Goal: Contribute content

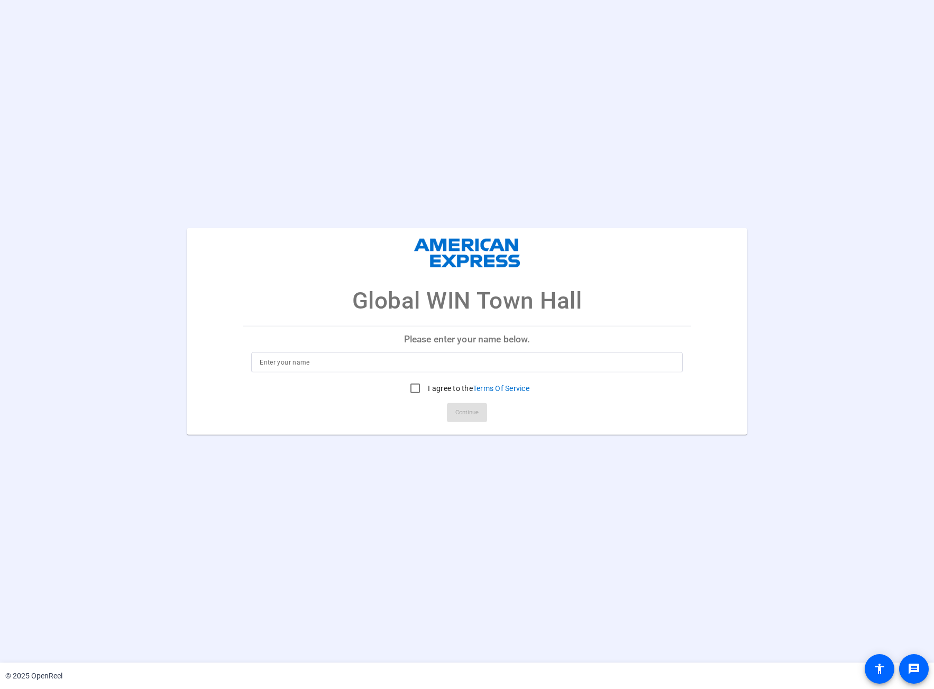
click at [414, 342] on p "Please enter your name below." at bounding box center [467, 339] width 448 height 25
click at [425, 364] on input at bounding box center [467, 362] width 415 height 13
type input "[PERSON_NAME]"
click at [412, 390] on input "I agree to the Terms Of Service" at bounding box center [414, 387] width 21 height 21
checkbox input "true"
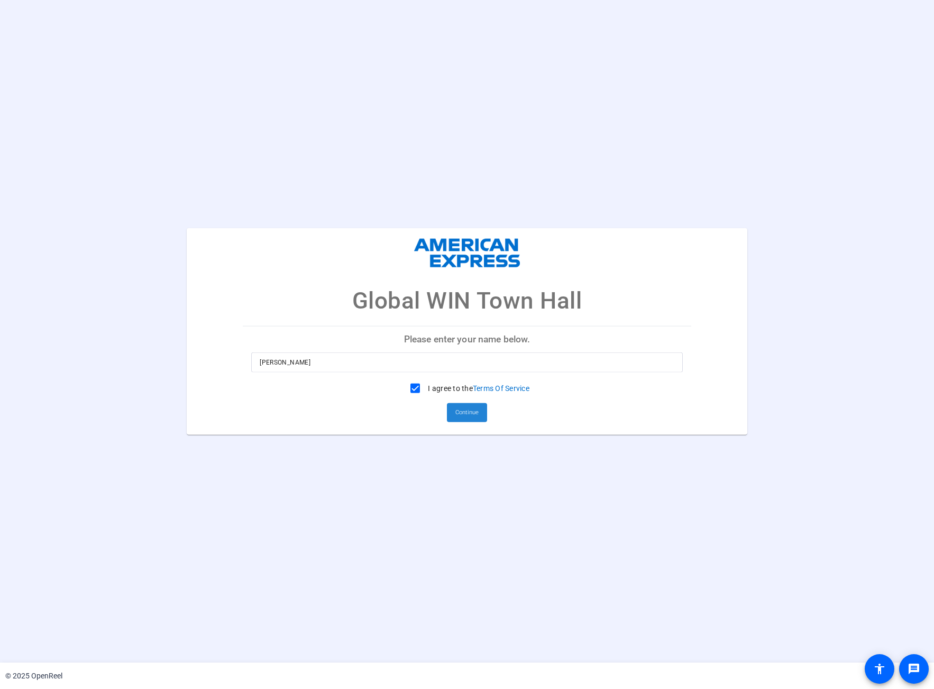
click at [479, 414] on span at bounding box center [467, 412] width 40 height 25
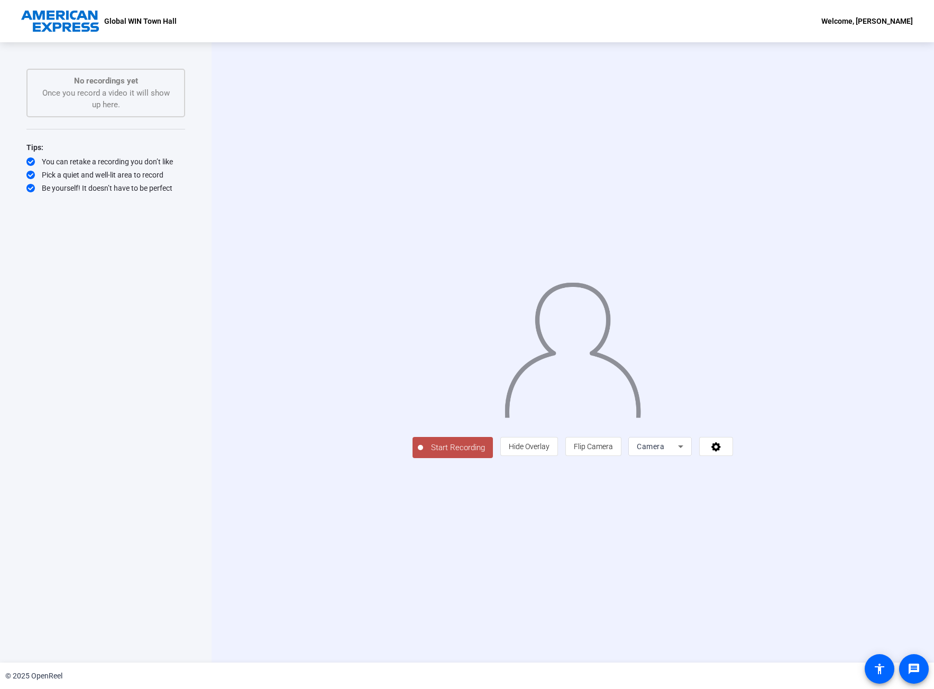
click at [423, 454] on span "Start Recording" at bounding box center [458, 448] width 70 height 12
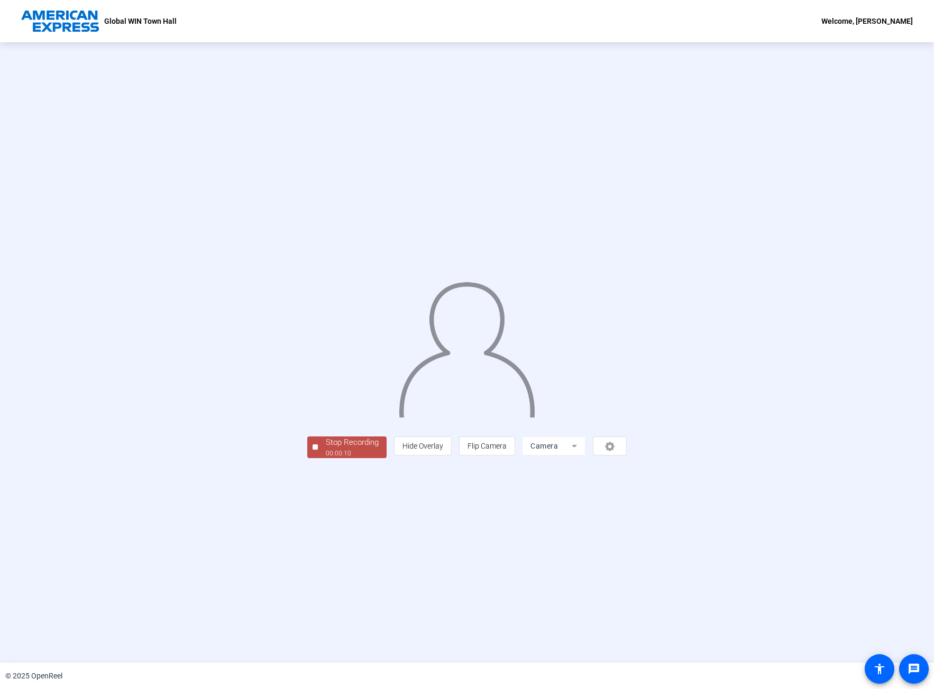
click at [326, 449] on div "Stop Recording" at bounding box center [352, 443] width 53 height 12
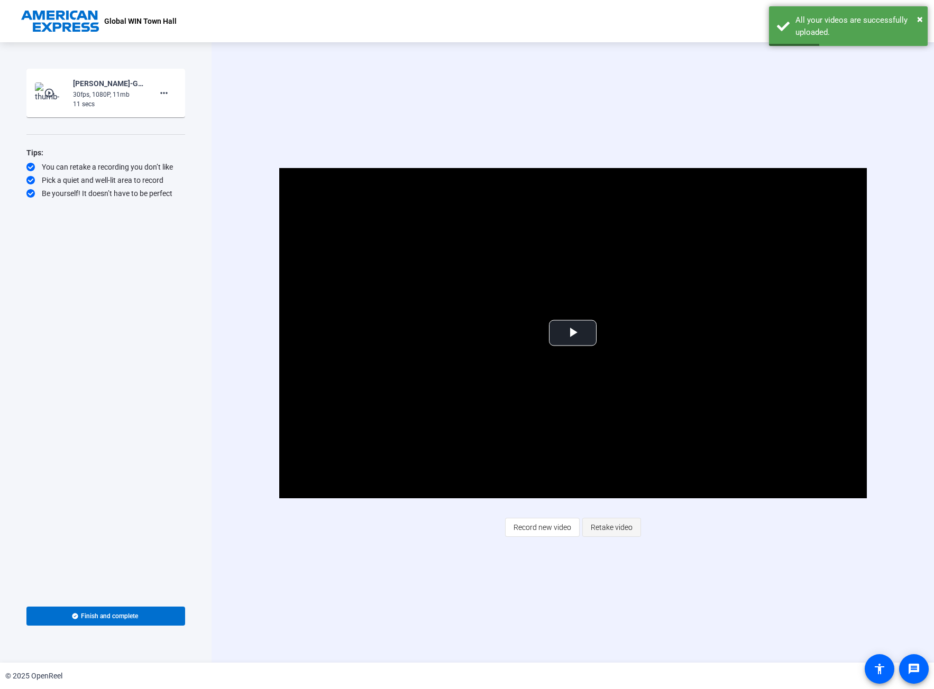
click at [605, 526] on span "Retake video" at bounding box center [612, 528] width 42 height 20
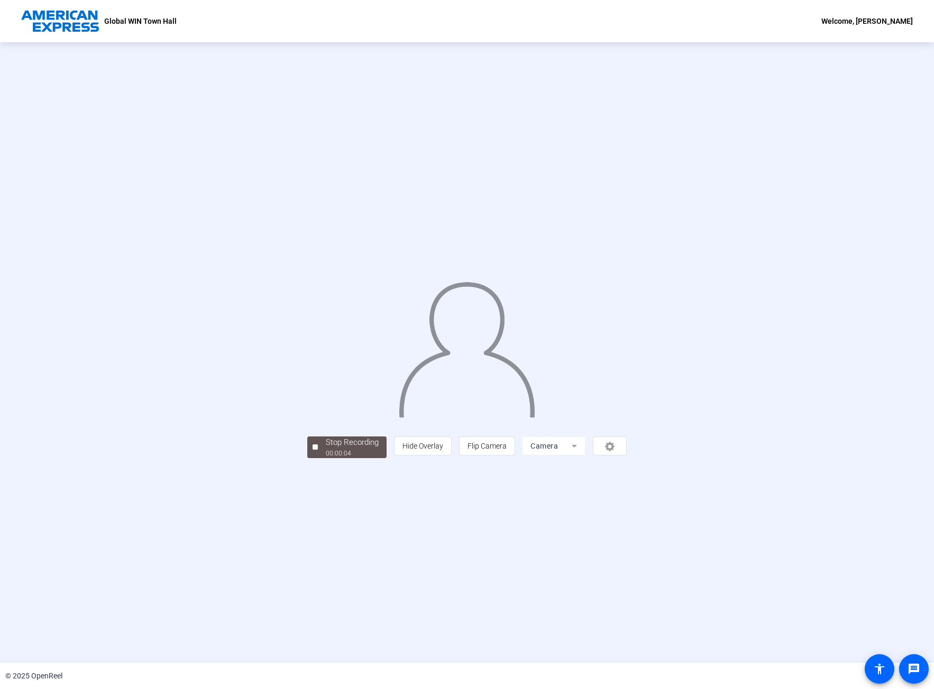
click at [233, 542] on div "Stop Recording 00:00:04 person Hide Overlay flip Flip Camera Camera" at bounding box center [467, 352] width 934 height 621
click at [326, 449] on div "Stop Recording" at bounding box center [352, 443] width 53 height 12
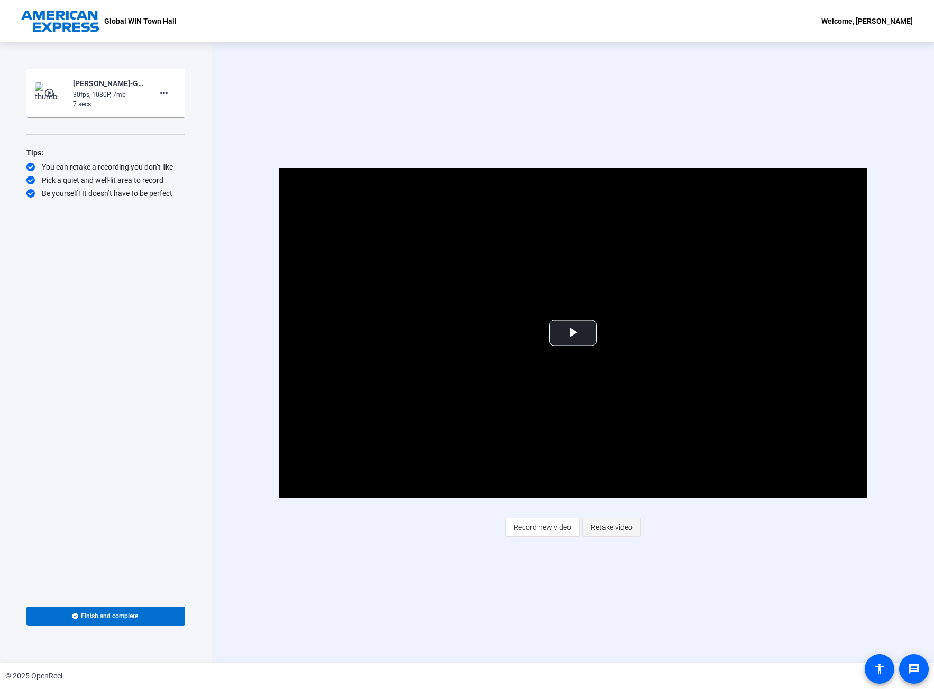
click at [631, 529] on span "Retake video" at bounding box center [612, 528] width 42 height 20
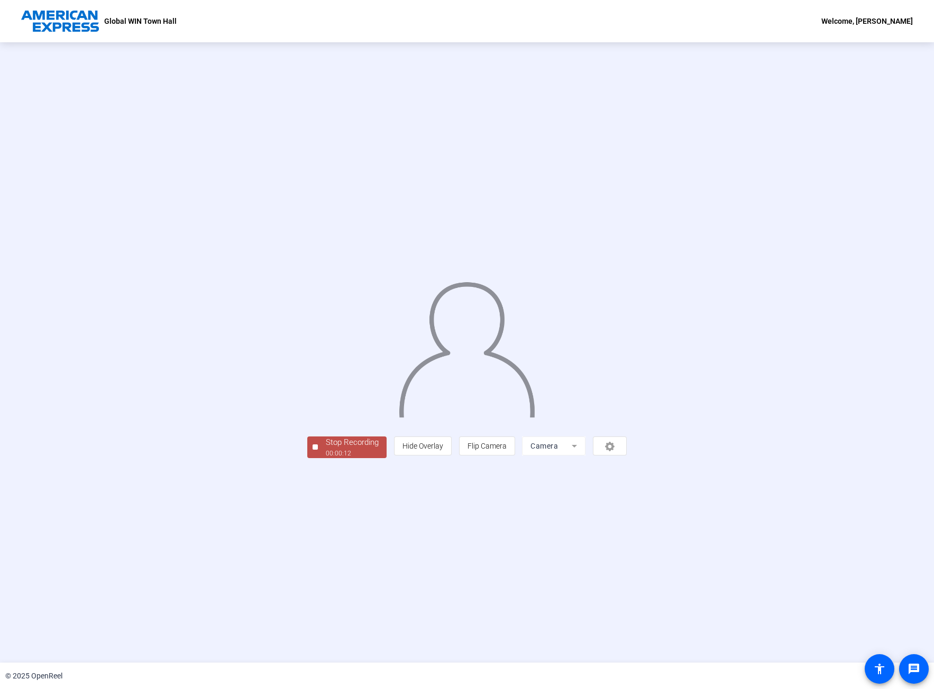
click at [326, 449] on div "Stop Recording" at bounding box center [352, 443] width 53 height 12
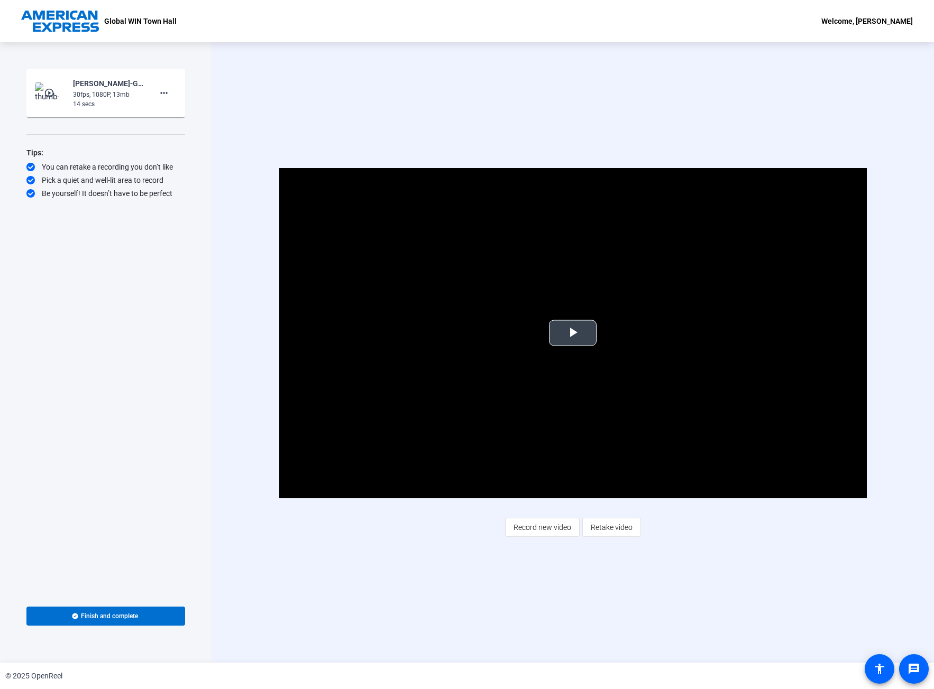
drag, startPoint x: 575, startPoint y: 326, endPoint x: 554, endPoint y: 324, distance: 21.7
click at [573, 333] on span "Video Player" at bounding box center [573, 333] width 0 height 0
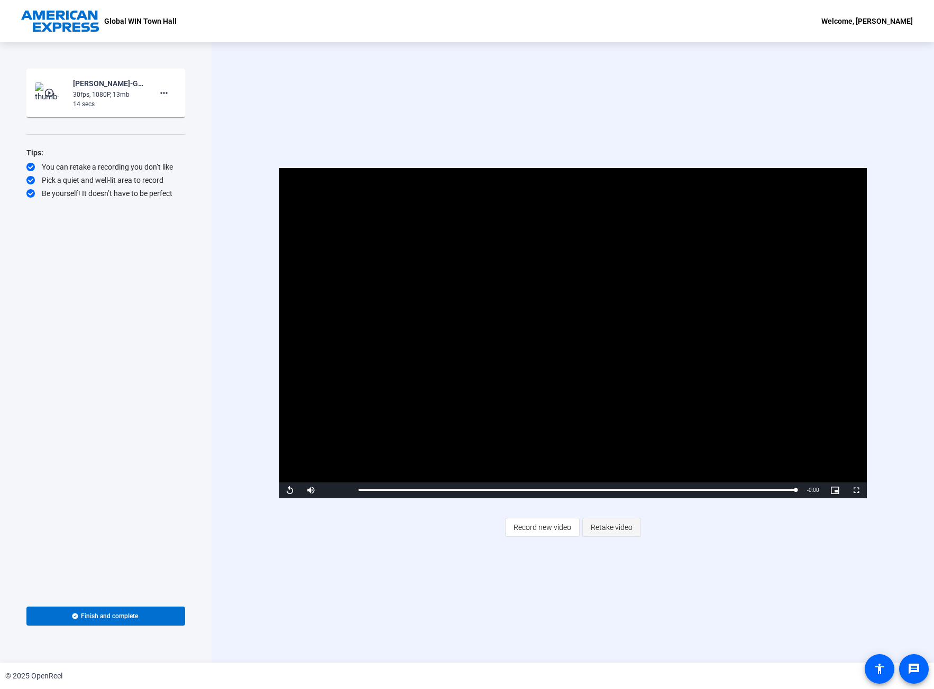
click at [612, 531] on span "Retake video" at bounding box center [612, 528] width 42 height 20
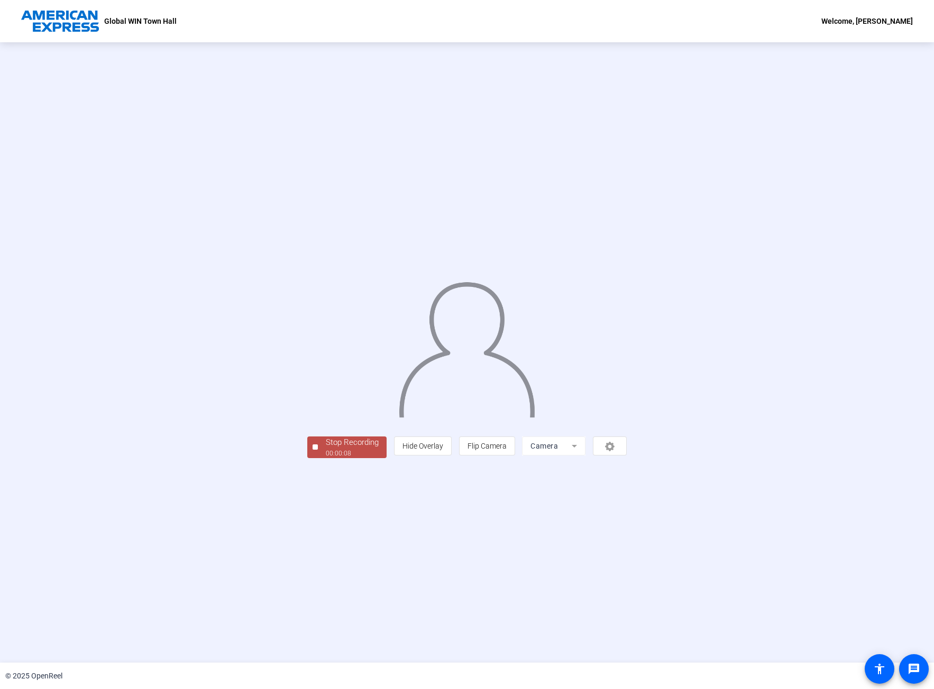
click at [326, 458] on div "00:00:08" at bounding box center [352, 454] width 53 height 10
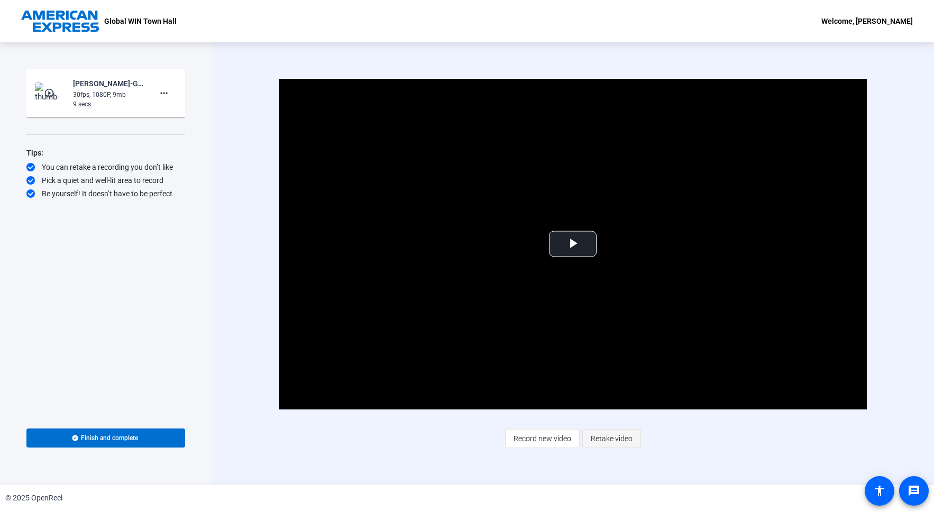
click at [614, 443] on span "Retake video" at bounding box center [612, 438] width 42 height 20
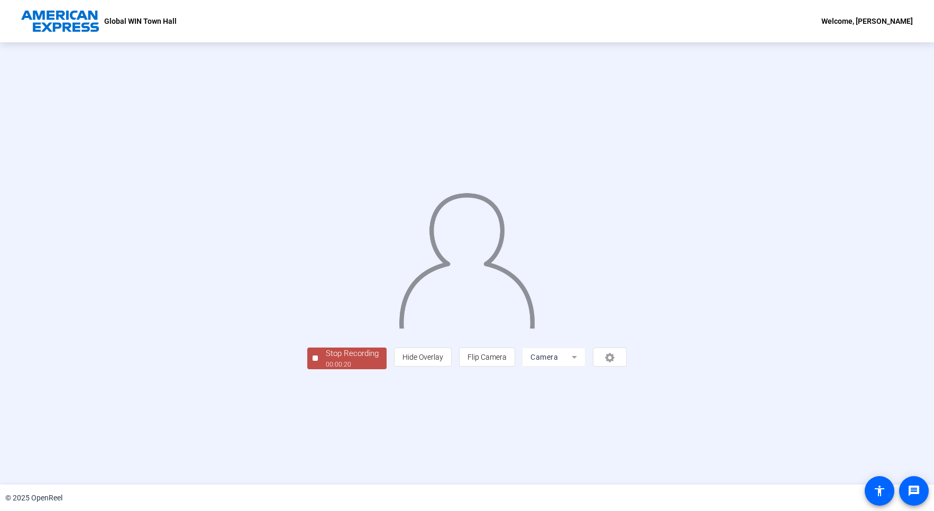
click at [326, 360] on div "Stop Recording" at bounding box center [352, 353] width 53 height 12
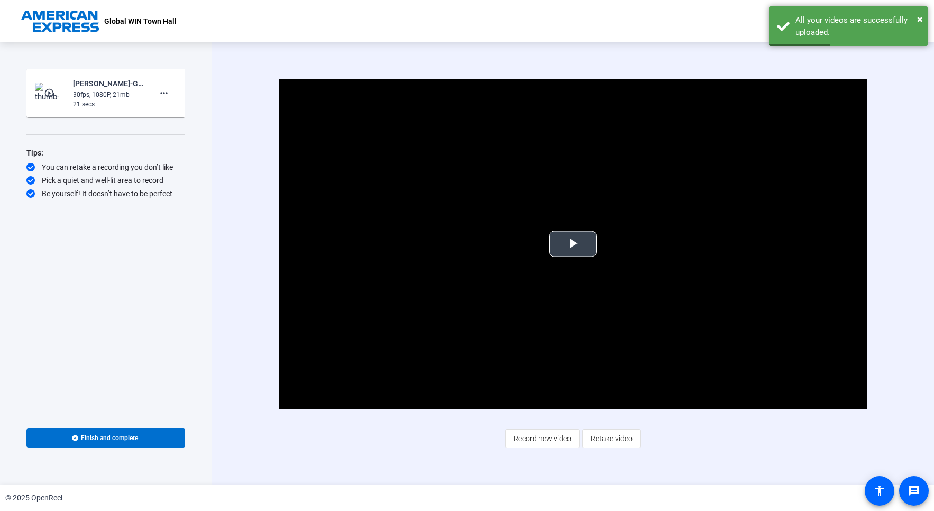
click at [573, 244] on span "Video Player" at bounding box center [573, 244] width 0 height 0
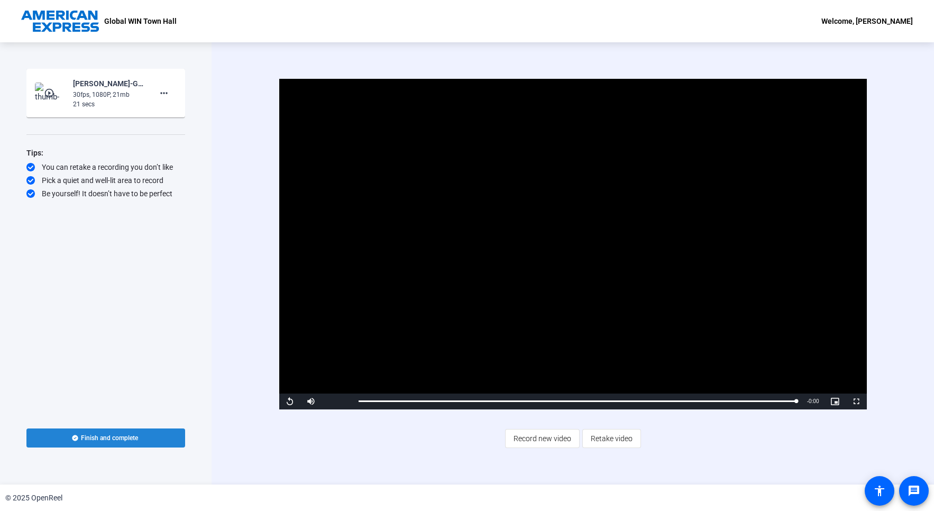
click at [116, 440] on span "Finish and complete" at bounding box center [109, 438] width 57 height 8
